Goal: Task Accomplishment & Management: Manage account settings

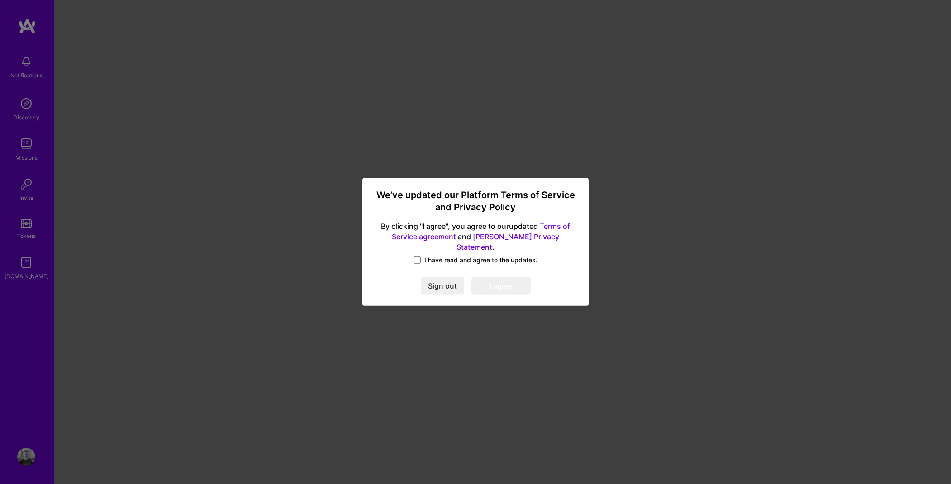
drag, startPoint x: 417, startPoint y: 252, endPoint x: 453, endPoint y: 258, distance: 36.1
click at [417, 256] on span at bounding box center [416, 259] width 7 height 7
click at [0, 0] on input "I have read and agree to the updates." at bounding box center [0, 0] width 0 height 0
click at [512, 284] on button "I agree" at bounding box center [500, 286] width 59 height 18
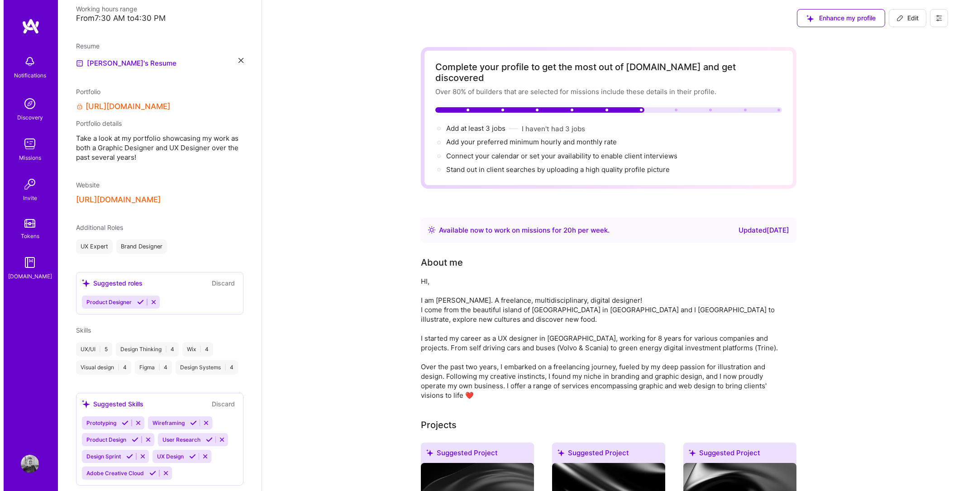
scroll to position [299, 0]
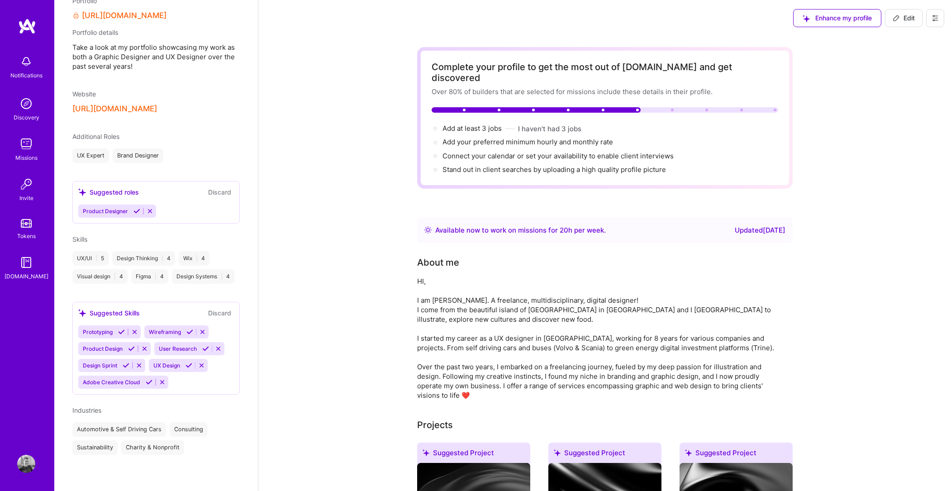
click at [25, 464] on img at bounding box center [26, 464] width 18 height 18
click at [25, 460] on img at bounding box center [26, 464] width 18 height 18
click at [931, 15] on icon at bounding box center [934, 17] width 7 height 7
click at [903, 81] on button "Log Out" at bounding box center [910, 84] width 68 height 23
